Goal: Information Seeking & Learning: Check status

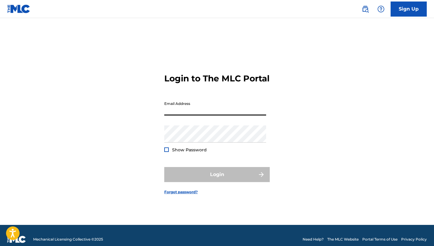
click at [184, 115] on input "Email Address" at bounding box center [215, 106] width 102 height 17
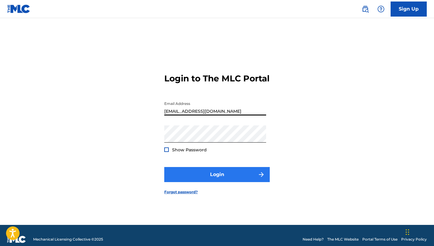
type input "[EMAIL_ADDRESS][DOMAIN_NAME]"
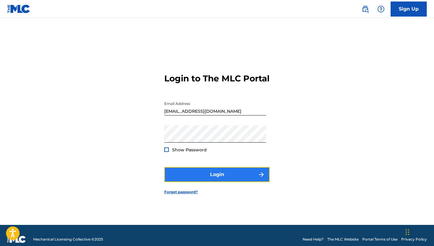
click at [214, 179] on button "Login" at bounding box center [216, 174] width 105 height 15
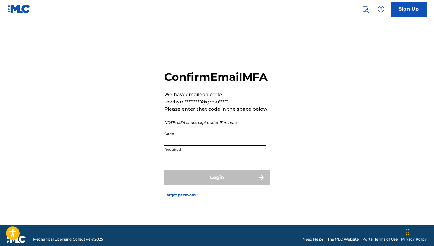
click at [200, 146] on input "Code" at bounding box center [215, 136] width 102 height 17
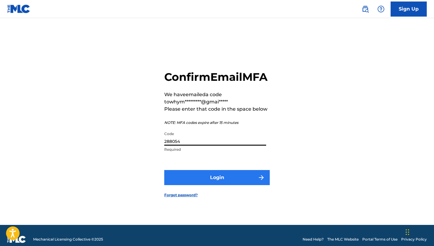
type input "288054"
click at [226, 185] on button "Login" at bounding box center [216, 177] width 105 height 15
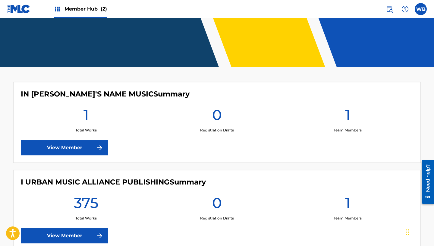
scroll to position [101, 0]
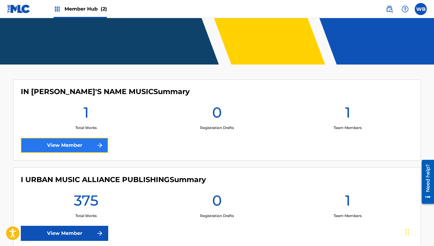
click at [63, 145] on link "View Member" at bounding box center [64, 145] width 87 height 15
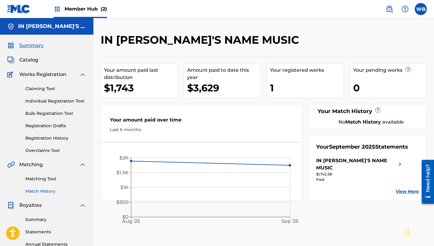
click at [45, 192] on link "Match History" at bounding box center [55, 191] width 61 height 6
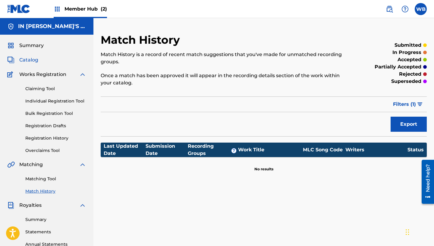
click at [34, 58] on span "Catalog" at bounding box center [28, 59] width 19 height 7
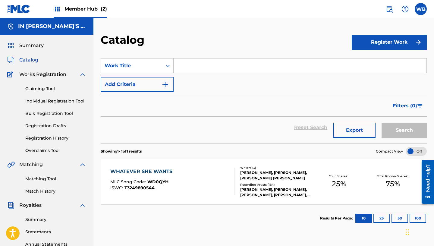
click at [263, 180] on div "[PERSON_NAME], [PERSON_NAME], [PERSON_NAME] [PERSON_NAME]" at bounding box center [276, 175] width 72 height 11
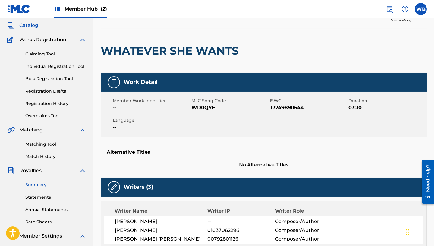
scroll to position [29, 0]
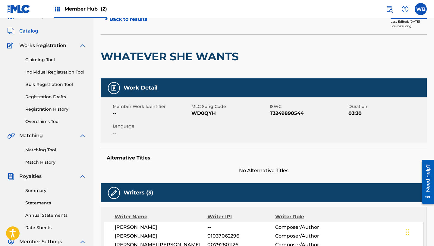
click at [30, 32] on span "Catalog" at bounding box center [28, 30] width 19 height 7
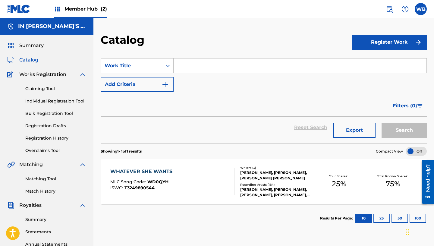
click at [276, 192] on div "[PERSON_NAME], [PERSON_NAME], [PERSON_NAME], [PERSON_NAME], [PERSON_NAME]" at bounding box center [276, 192] width 72 height 11
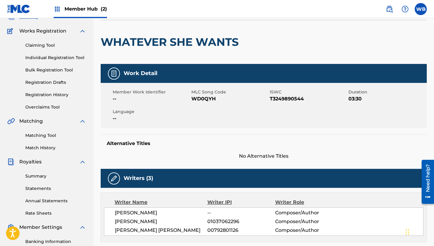
scroll to position [43, 0]
click at [39, 95] on link "Registration History" at bounding box center [55, 95] width 61 height 6
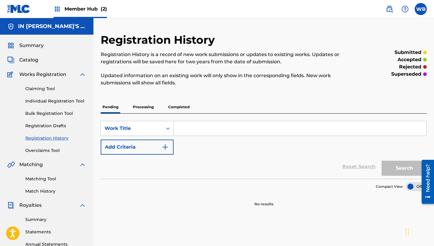
click at [176, 108] on p "Completed" at bounding box center [178, 107] width 25 height 13
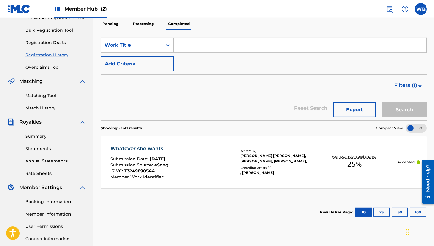
scroll to position [101, 0]
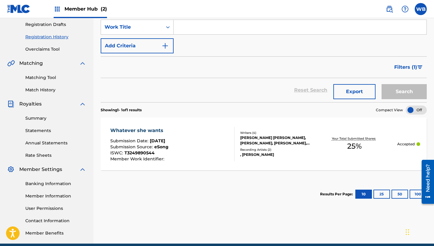
click at [156, 144] on div "Submission Date : [DATE]" at bounding box center [139, 142] width 58 height 6
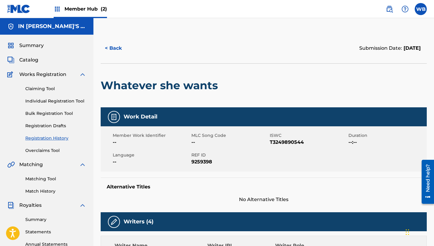
click at [204, 65] on div "Whatever she wants" at bounding box center [161, 86] width 120 height 44
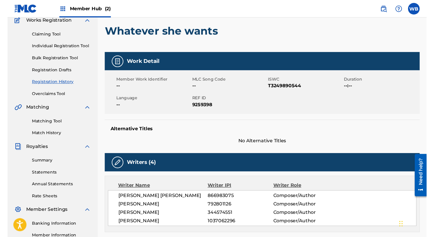
scroll to position [51, 0]
